Goal: Task Accomplishment & Management: Manage account settings

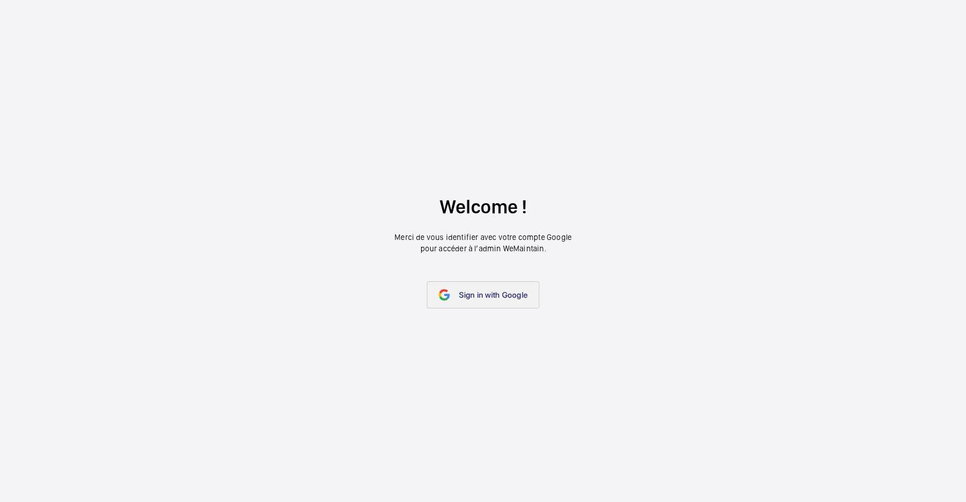
click at [489, 286] on link "Sign in with Google" at bounding box center [483, 294] width 113 height 27
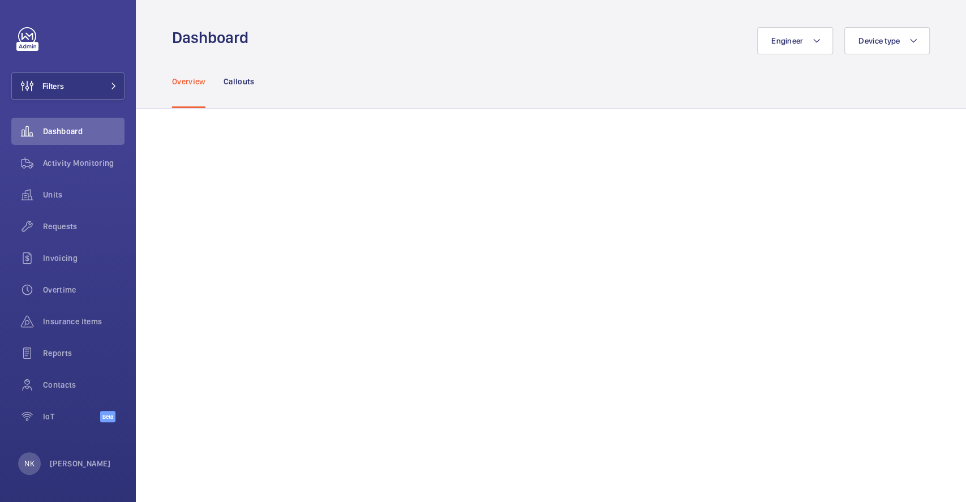
click at [335, 84] on div "Overview Callouts" at bounding box center [551, 81] width 758 height 54
click at [72, 358] on span "Reports" at bounding box center [83, 352] width 81 height 11
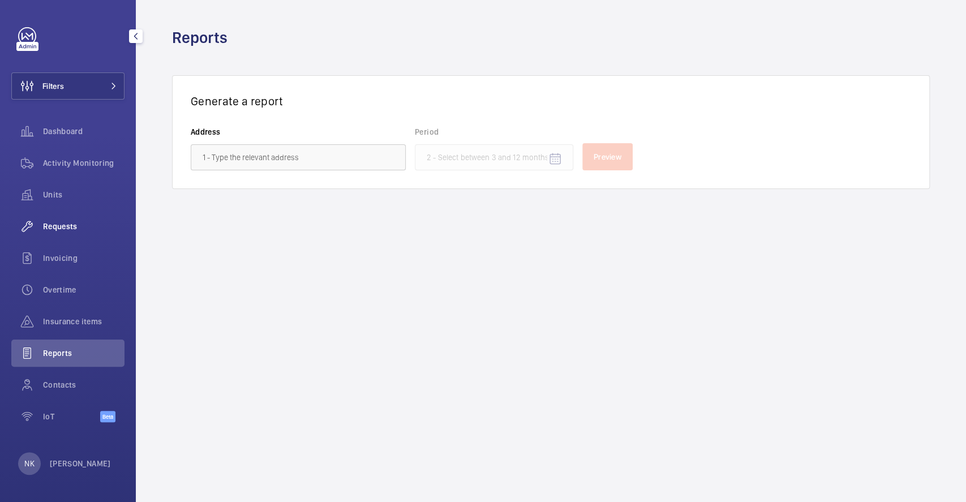
click at [54, 216] on div "Requests" at bounding box center [67, 226] width 113 height 27
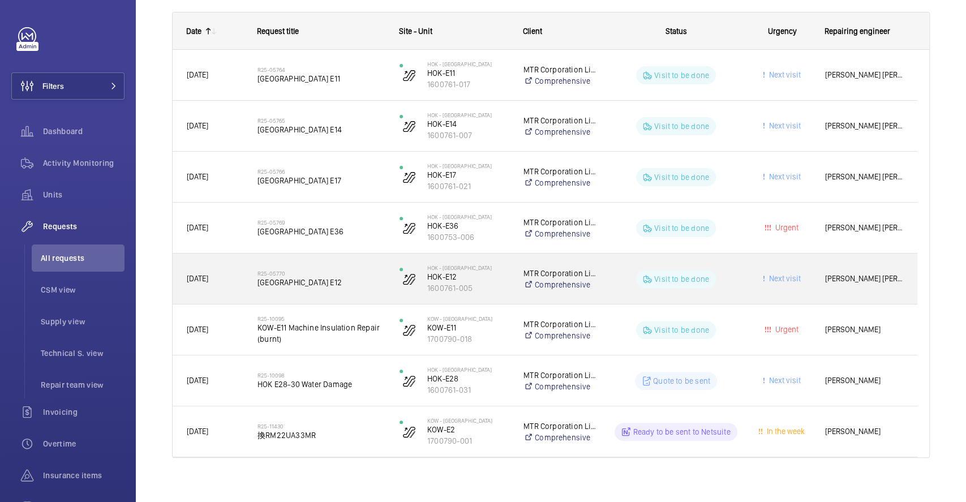
scroll to position [183, 0]
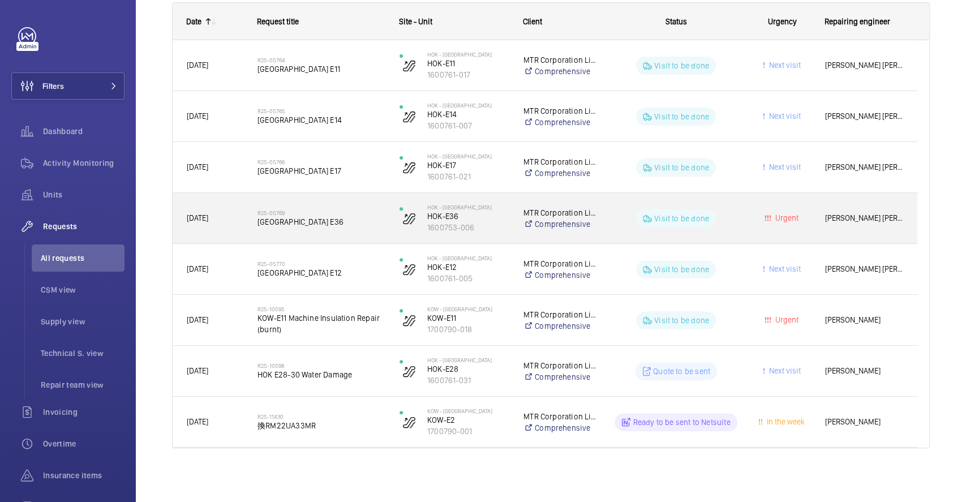
click at [276, 220] on span "[GEOGRAPHIC_DATA] E36" at bounding box center [320, 221] width 127 height 11
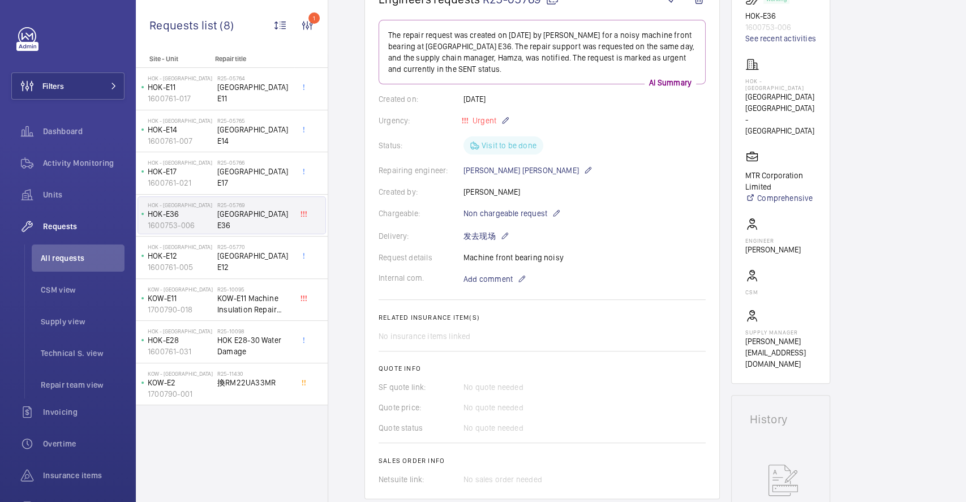
scroll to position [154, 0]
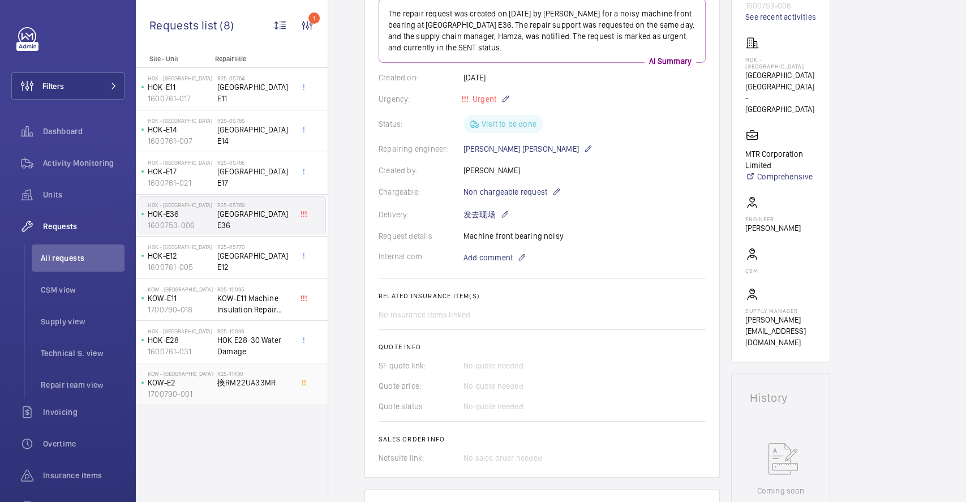
click at [267, 373] on h2 "R25-11430" at bounding box center [254, 373] width 75 height 7
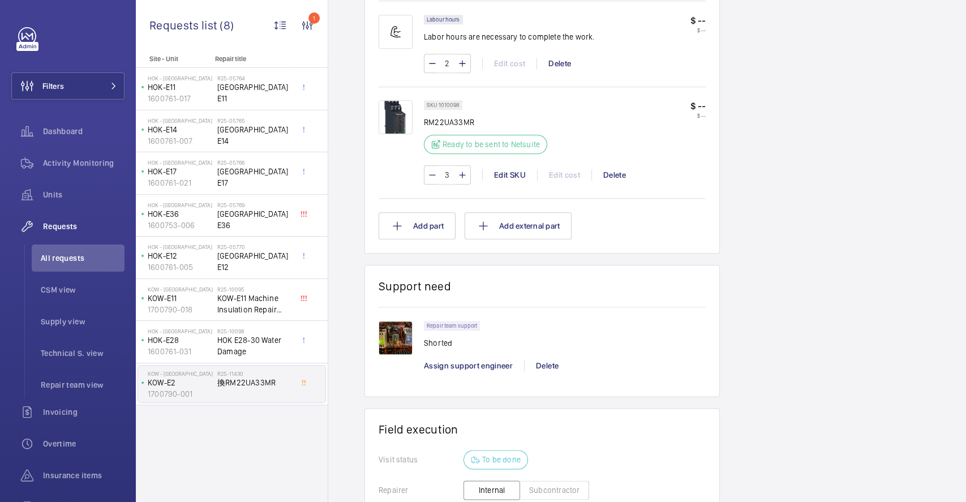
scroll to position [774, 0]
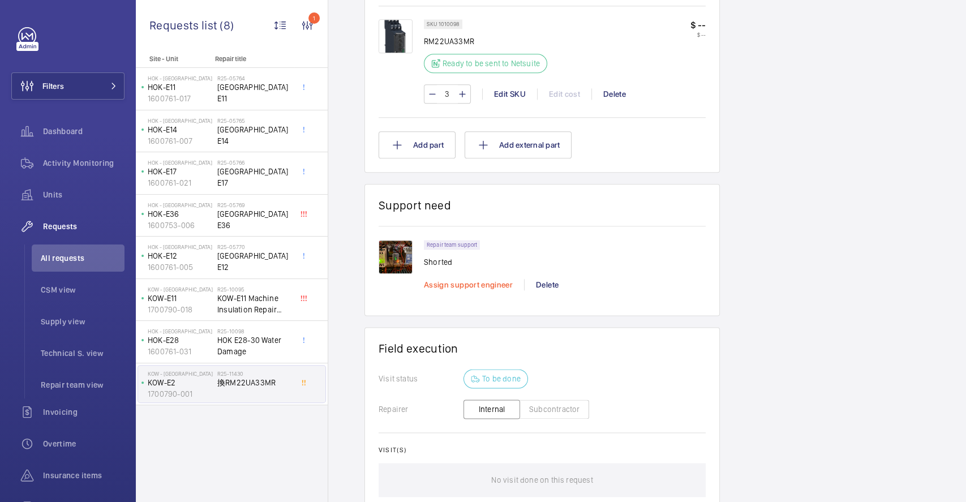
click at [473, 280] on span "Assign support engineer" at bounding box center [468, 284] width 89 height 9
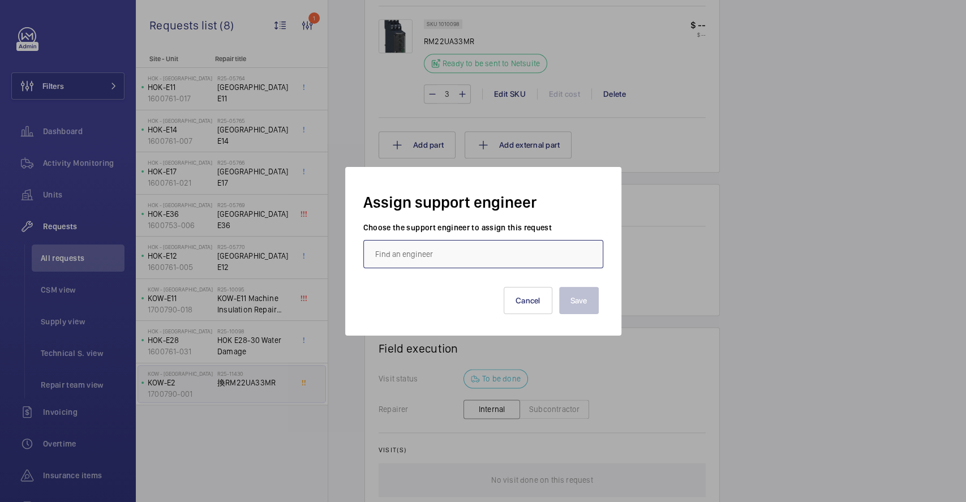
click at [449, 250] on input "text" at bounding box center [483, 254] width 240 height 28
type input "t"
click at [534, 304] on button "Cancel" at bounding box center [528, 300] width 49 height 27
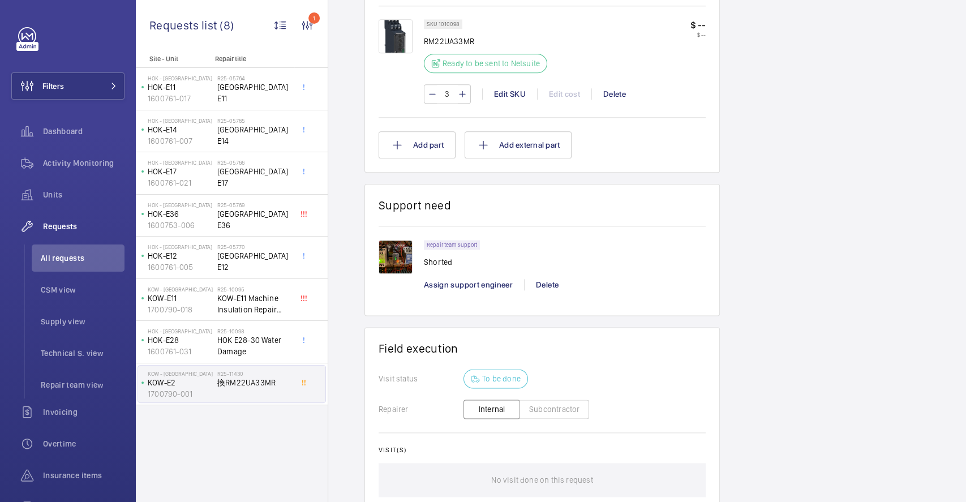
click at [592, 261] on div "Repair team support Shorted" at bounding box center [565, 257] width 282 height 35
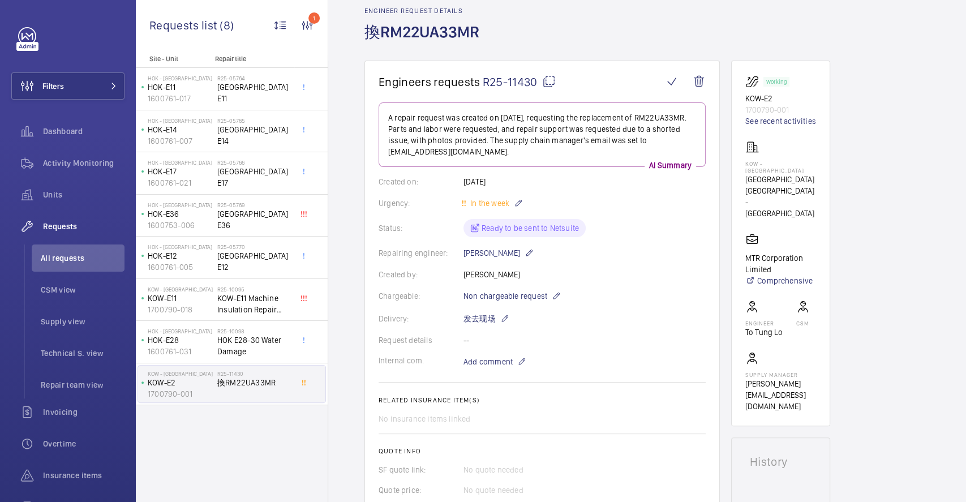
scroll to position [0, 0]
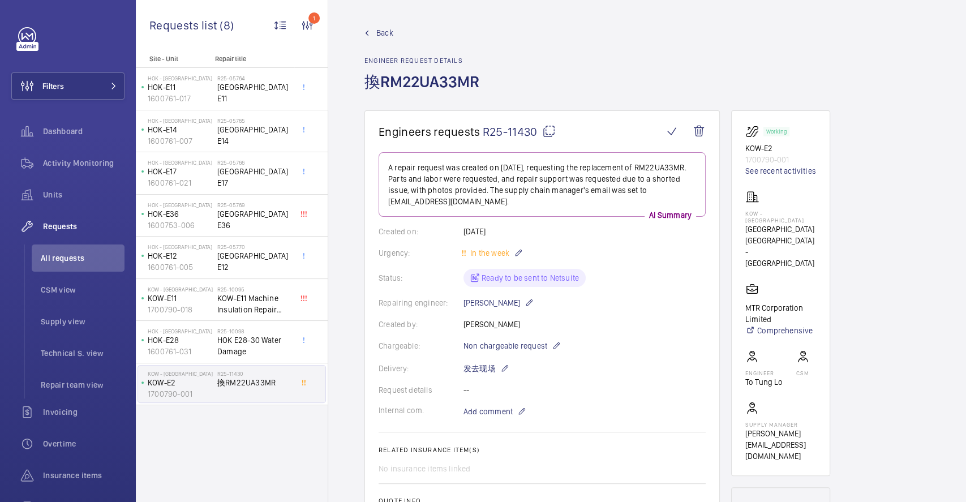
click at [656, 19] on wm-front-admin-header "Back Engineer request details 換RM22UA33MR" at bounding box center [647, 55] width 638 height 110
click at [306, 26] on wm-front-icon-button "1" at bounding box center [307, 25] width 27 height 27
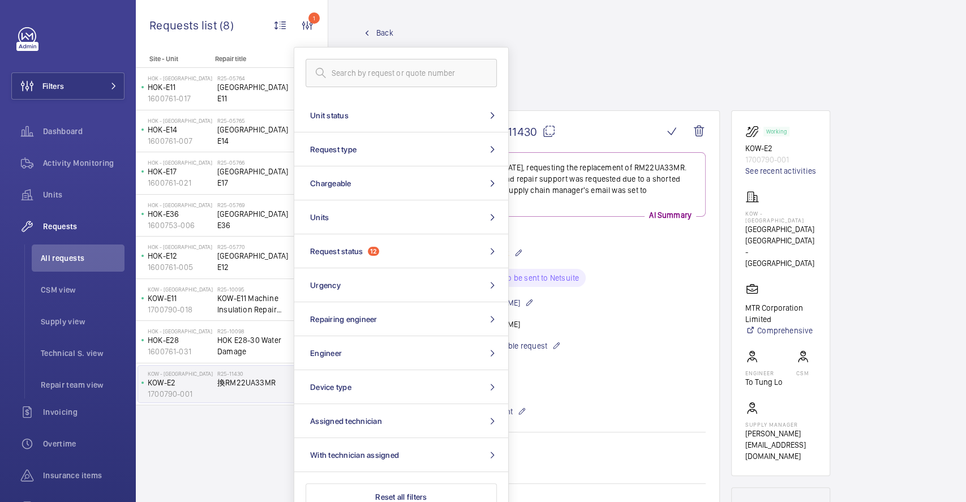
click at [629, 40] on div "Back Engineer request details 換RM22UA33MR" at bounding box center [646, 68] width 565 height 83
